Goal: Information Seeking & Learning: Learn about a topic

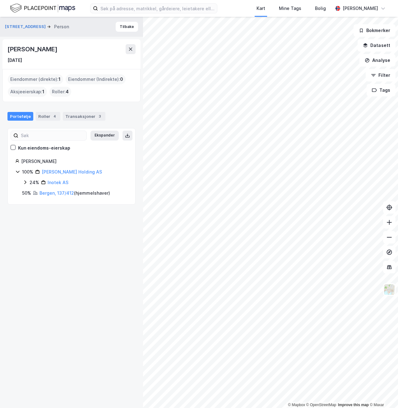
click at [17, 170] on icon at bounding box center [17, 171] width 5 height 5
click at [54, 171] on link "[PERSON_NAME] Holding AS" at bounding box center [72, 171] width 60 height 5
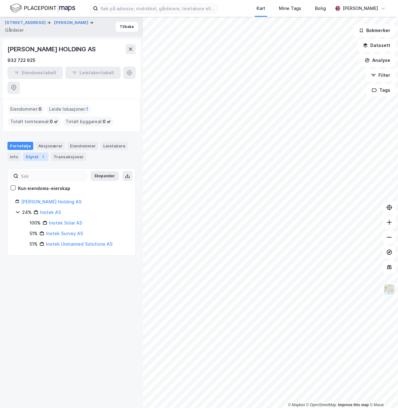
click at [40, 154] on div "1" at bounding box center [43, 157] width 6 height 6
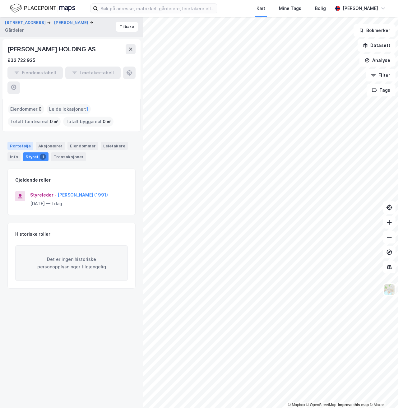
click at [22, 142] on div "Portefølje" at bounding box center [20, 146] width 26 height 8
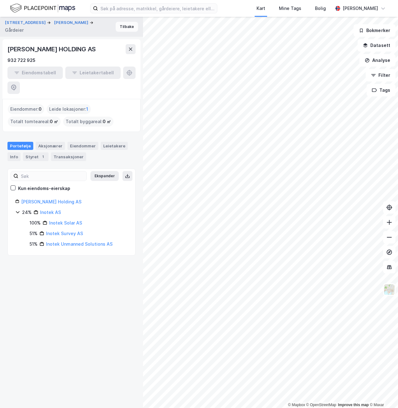
click at [120, 27] on button "Tilbake" at bounding box center [127, 27] width 22 height 10
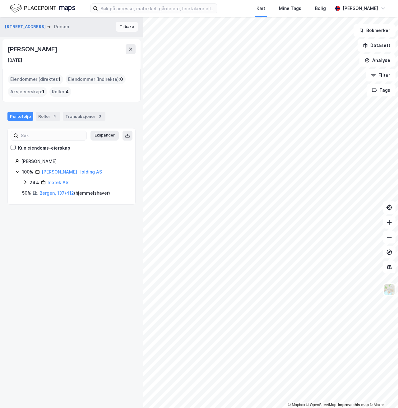
click at [122, 29] on button "Tilbake" at bounding box center [127, 27] width 22 height 10
